Goal: Task Accomplishment & Management: Manage account settings

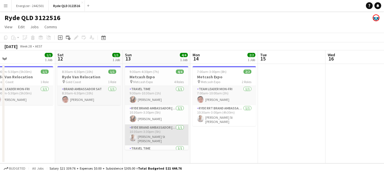
scroll to position [0, 157]
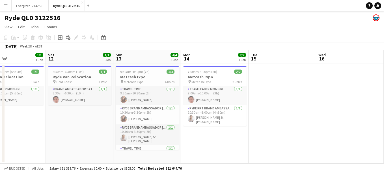
click at [5, 5] on app-icon "Menu" at bounding box center [5, 5] width 5 height 5
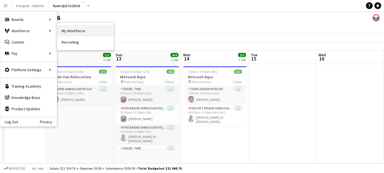
click at [68, 29] on link "My Workforce" at bounding box center [85, 30] width 57 height 11
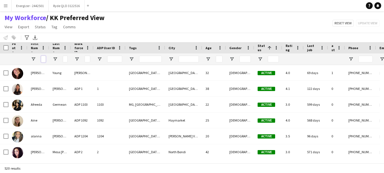
click at [43, 59] on input "First Name Filter Input" at bounding box center [43, 59] width 5 height 7
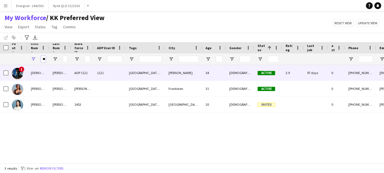
type input "******"
click at [42, 70] on div "[DEMOGRAPHIC_DATA]" at bounding box center [38, 73] width 22 height 16
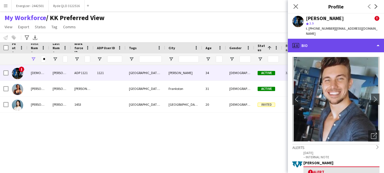
click at [325, 39] on div "profile Bio" at bounding box center [336, 46] width 96 height 14
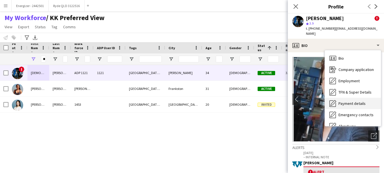
click at [362, 101] on span "Payment details" at bounding box center [351, 103] width 27 height 5
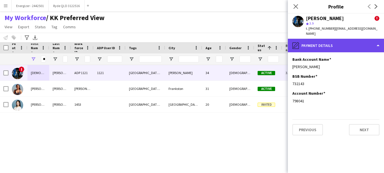
click at [327, 42] on div "pencil4 Payment details" at bounding box center [336, 46] width 96 height 14
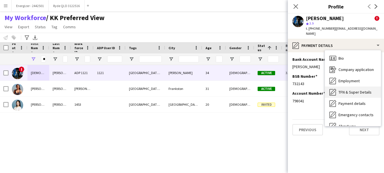
click at [354, 90] on span "TFN & Super Details" at bounding box center [354, 92] width 33 height 5
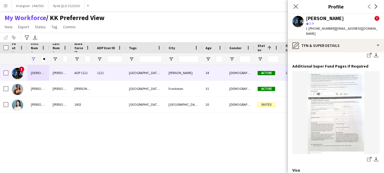
scroll to position [411, 0]
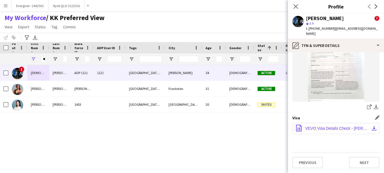
click at [332, 130] on span "VEVO Visa Details Check - [PERSON_NAME]-1.pdf" at bounding box center [337, 128] width 64 height 5
click at [6, 4] on app-icon "Menu" at bounding box center [5, 5] width 5 height 5
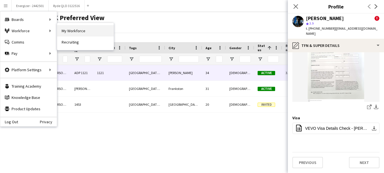
click at [71, 30] on link "My Workforce" at bounding box center [85, 30] width 57 height 11
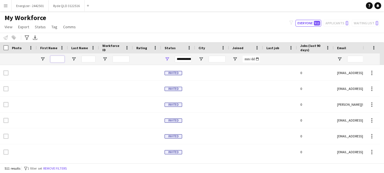
click at [53, 60] on input "First Name Filter Input" at bounding box center [57, 59] width 14 height 7
type input "*"
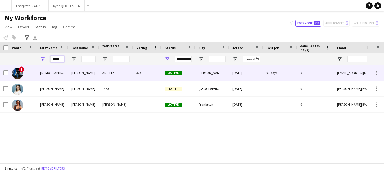
type input "*****"
click at [15, 72] on img at bounding box center [17, 73] width 11 height 11
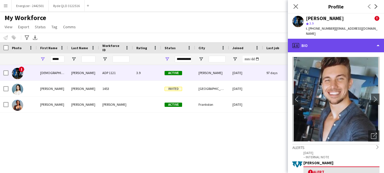
click at [349, 39] on div "profile Bio" at bounding box center [336, 46] width 96 height 14
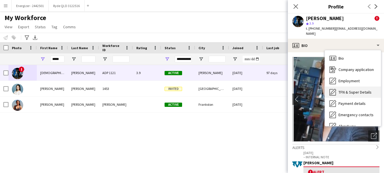
click at [353, 86] on div "TFN & Super Details TFN & Super Details" at bounding box center [353, 91] width 56 height 11
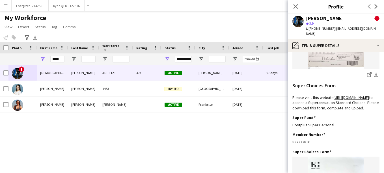
scroll to position [152, 0]
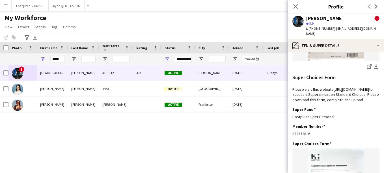
click at [347, 60] on img at bounding box center [335, 19] width 87 height 83
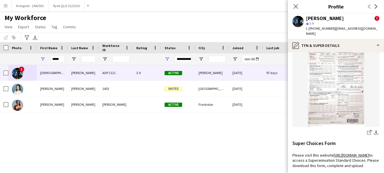
click at [332, 62] on img at bounding box center [335, 85] width 87 height 83
click at [367, 135] on icon "share-external-link-1" at bounding box center [369, 132] width 5 height 5
click at [374, 135] on app-icon "download-bottom" at bounding box center [376, 132] width 5 height 5
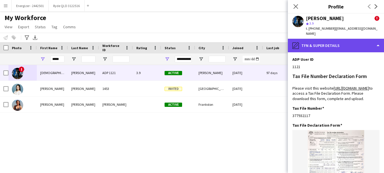
click at [360, 41] on div "pencil4 TFN & Super Details" at bounding box center [336, 46] width 96 height 14
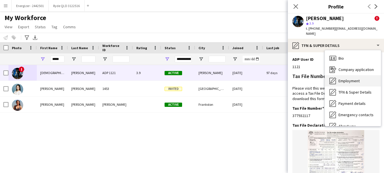
click at [359, 78] on span "Employment" at bounding box center [348, 80] width 21 height 5
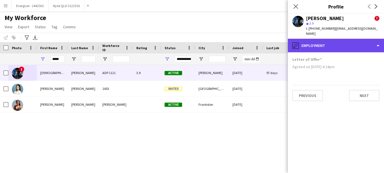
click at [328, 39] on div "pencil4 Employment" at bounding box center [336, 46] width 96 height 14
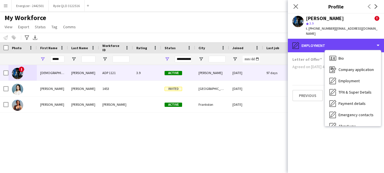
scroll to position [53, 0]
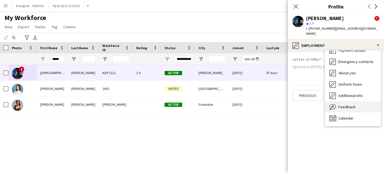
click at [360, 106] on div "Feedback Feedback" at bounding box center [353, 106] width 56 height 11
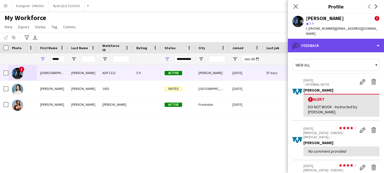
click at [355, 39] on div "bubble-pencil Feedback" at bounding box center [336, 46] width 96 height 14
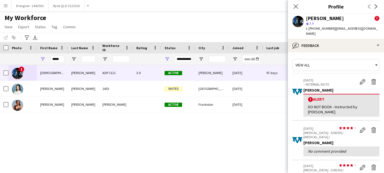
click at [361, 60] on div "View all" at bounding box center [332, 65] width 81 height 11
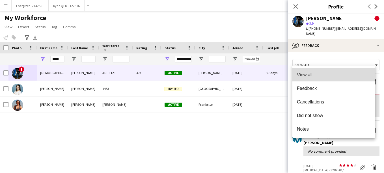
click at [325, 77] on span "View all" at bounding box center [334, 74] width 74 height 5
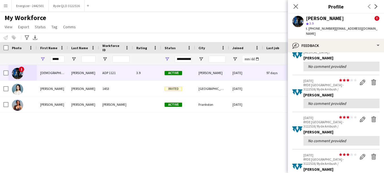
scroll to position [0, 0]
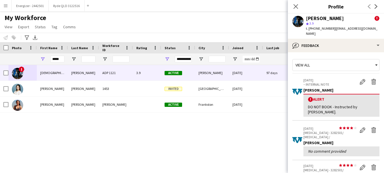
click at [367, 60] on div "View all" at bounding box center [332, 65] width 81 height 11
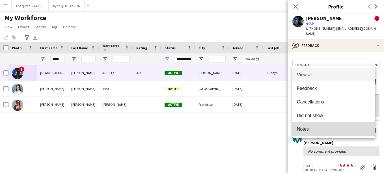
click at [305, 133] on mat-option "Notes" at bounding box center [333, 129] width 83 height 14
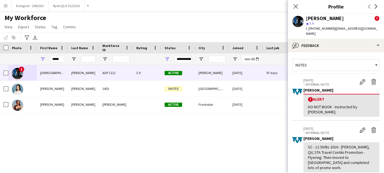
click at [334, 60] on div "Notes" at bounding box center [332, 65] width 81 height 11
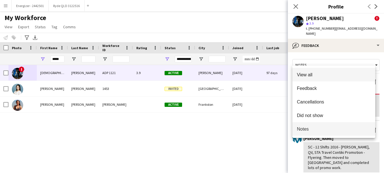
click at [319, 76] on span "View all" at bounding box center [334, 74] width 74 height 5
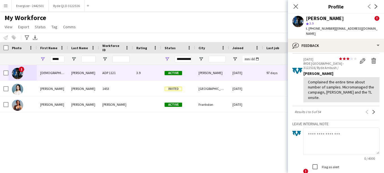
scroll to position [191, 0]
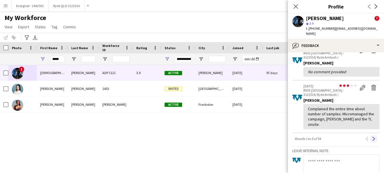
click at [372, 137] on app-icon "Next" at bounding box center [374, 139] width 4 height 4
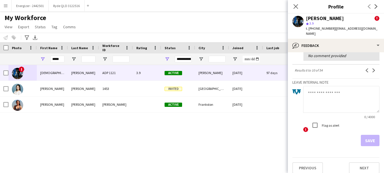
scroll to position [0, 0]
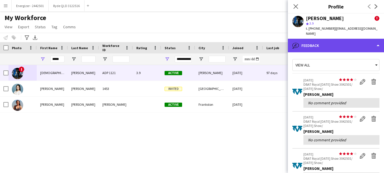
click at [304, 43] on div "bubble-pencil Feedback" at bounding box center [336, 46] width 96 height 14
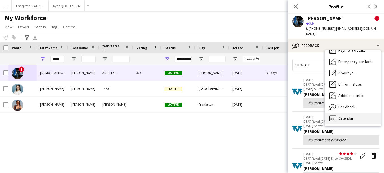
click at [349, 116] on span "Calendar" at bounding box center [345, 118] width 15 height 5
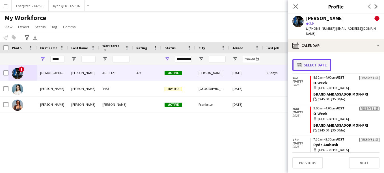
click at [307, 59] on button "calendar-full Select date" at bounding box center [311, 65] width 39 height 12
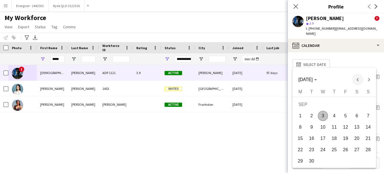
click at [357, 78] on span "Previous month" at bounding box center [357, 79] width 11 height 11
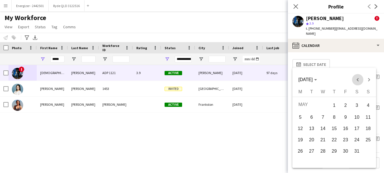
click at [357, 78] on span "Previous month" at bounding box center [357, 79] width 11 height 11
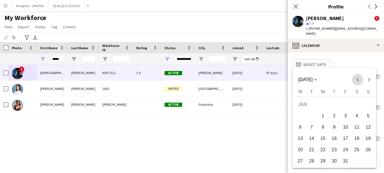
click at [357, 78] on span "Previous month" at bounding box center [357, 79] width 11 height 11
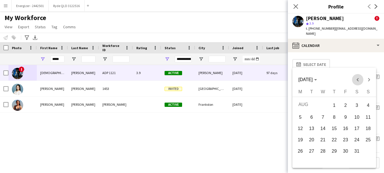
click at [357, 78] on span "Previous month" at bounding box center [357, 79] width 11 height 11
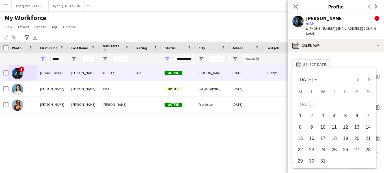
click at [299, 118] on span "1" at bounding box center [300, 116] width 10 height 10
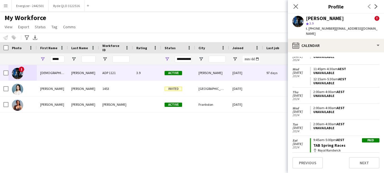
scroll to position [777, 0]
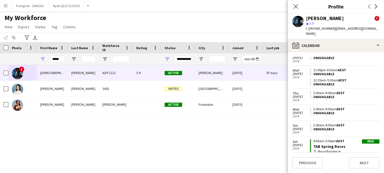
click at [337, 139] on app-crew-calendar-job-card "Paid 9:45am-5:00pm AEST TAB Spring Races map-marker [PERSON_NAME] Brand Ambassa…" at bounding box center [345, 152] width 70 height 26
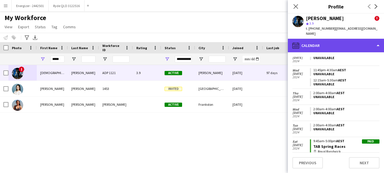
click at [308, 39] on div "calendar-full Calendar" at bounding box center [336, 46] width 96 height 14
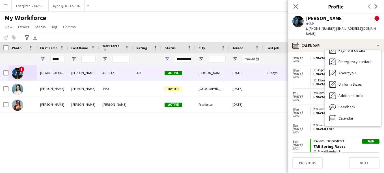
click at [334, 162] on div "Previous Next" at bounding box center [335, 160] width 87 height 16
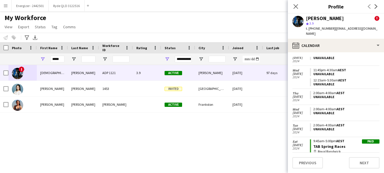
click at [325, 155] on div "Brand Ambassador Sat" at bounding box center [346, 157] width 66 height 5
click at [332, 149] on div "map-marker Royal Randwick" at bounding box center [346, 151] width 66 height 5
click at [334, 155] on div "Brand Ambassador Sat" at bounding box center [346, 157] width 66 height 5
click at [363, 167] on button "Next" at bounding box center [364, 162] width 31 height 11
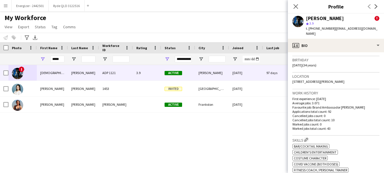
scroll to position [0, 0]
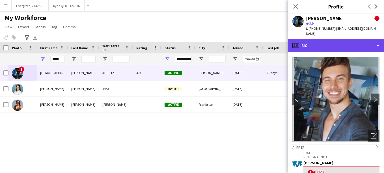
click at [332, 39] on div "profile Bio" at bounding box center [336, 46] width 96 height 14
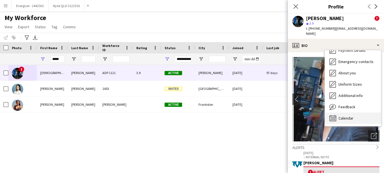
click at [340, 116] on span "Calendar" at bounding box center [345, 118] width 15 height 5
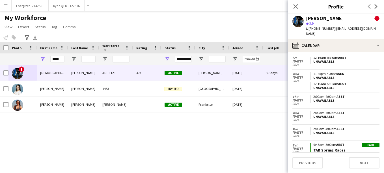
scroll to position [597, 0]
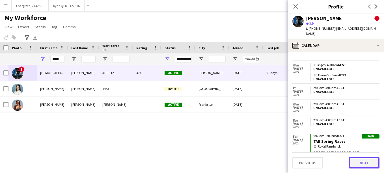
click at [358, 165] on button "Next" at bounding box center [364, 162] width 31 height 11
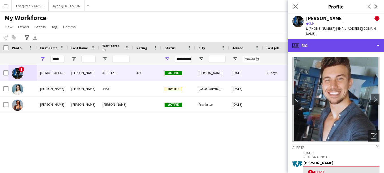
click at [323, 39] on div "profile Bio" at bounding box center [336, 46] width 96 height 14
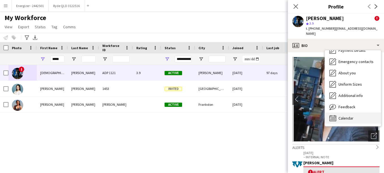
click at [348, 116] on span "Calendar" at bounding box center [345, 118] width 15 height 5
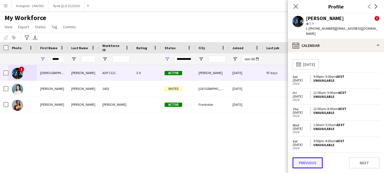
click at [309, 164] on button "Previous" at bounding box center [307, 162] width 31 height 11
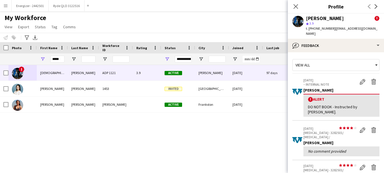
click at [328, 60] on div "View all" at bounding box center [332, 65] width 81 height 11
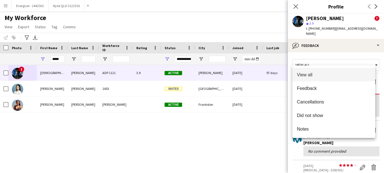
click at [322, 58] on div at bounding box center [192, 86] width 384 height 173
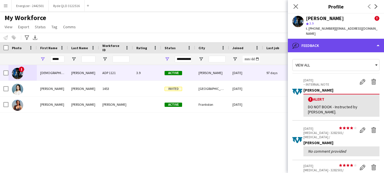
click at [306, 40] on div "bubble-pencil Feedback" at bounding box center [336, 46] width 96 height 14
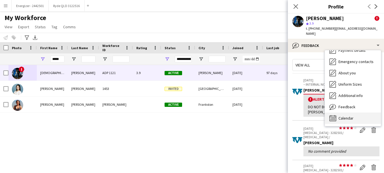
click at [345, 116] on span "Calendar" at bounding box center [345, 118] width 15 height 5
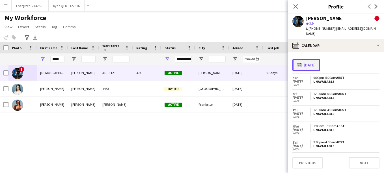
click at [316, 59] on button "calendar-full [DATE]" at bounding box center [306, 65] width 28 height 12
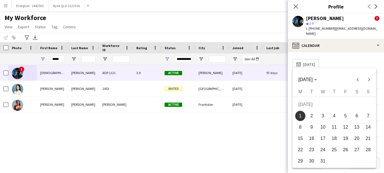
drag, startPoint x: 302, startPoint y: 114, endPoint x: 298, endPoint y: 114, distance: 4.0
click at [298, 114] on span "1" at bounding box center [300, 116] width 10 height 10
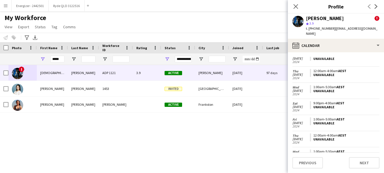
scroll to position [0, 0]
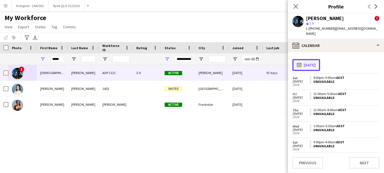
click at [313, 59] on button "calendar-full [DATE]" at bounding box center [306, 65] width 28 height 12
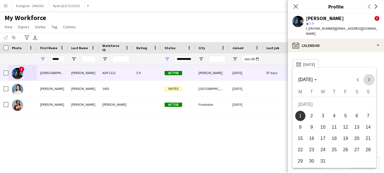
click at [369, 80] on span "Next month" at bounding box center [368, 79] width 11 height 11
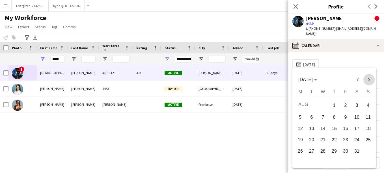
click at [369, 80] on span "Next month" at bounding box center [368, 79] width 11 height 11
click at [368, 77] on span "Next month" at bounding box center [368, 79] width 11 height 11
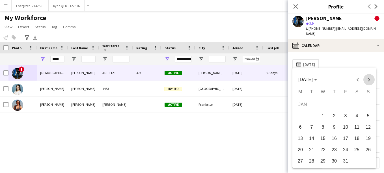
click at [368, 77] on span "Next month" at bounding box center [368, 79] width 11 height 11
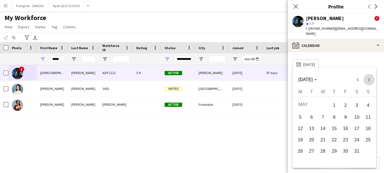
click at [368, 77] on span "Next month" at bounding box center [368, 79] width 11 height 11
click at [303, 162] on span "30" at bounding box center [300, 162] width 10 height 10
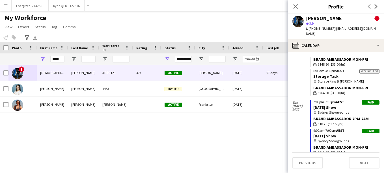
scroll to position [360, 0]
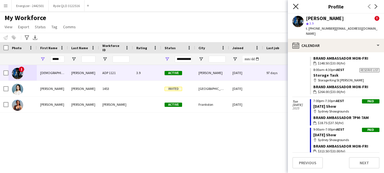
click at [294, 6] on icon "Close pop-in" at bounding box center [295, 6] width 5 height 5
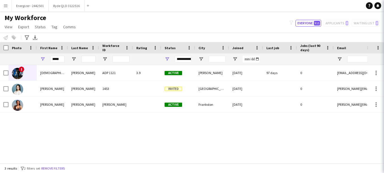
scroll to position [359, 0]
